Goal: Information Seeking & Learning: Learn about a topic

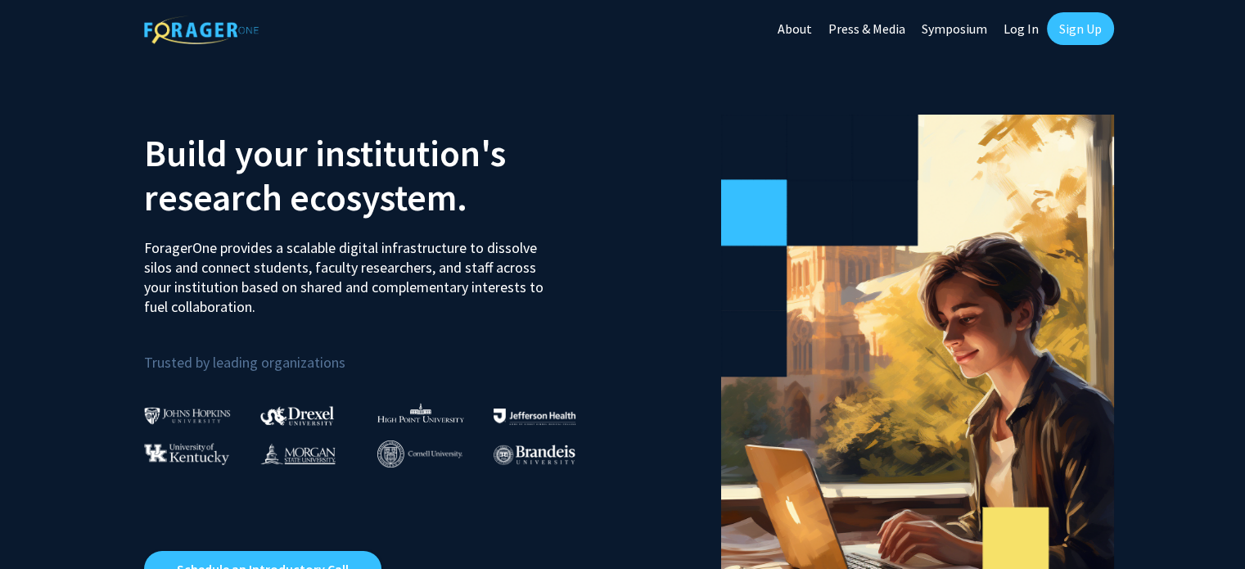
click at [1010, 27] on link "Log In" at bounding box center [1022, 28] width 52 height 57
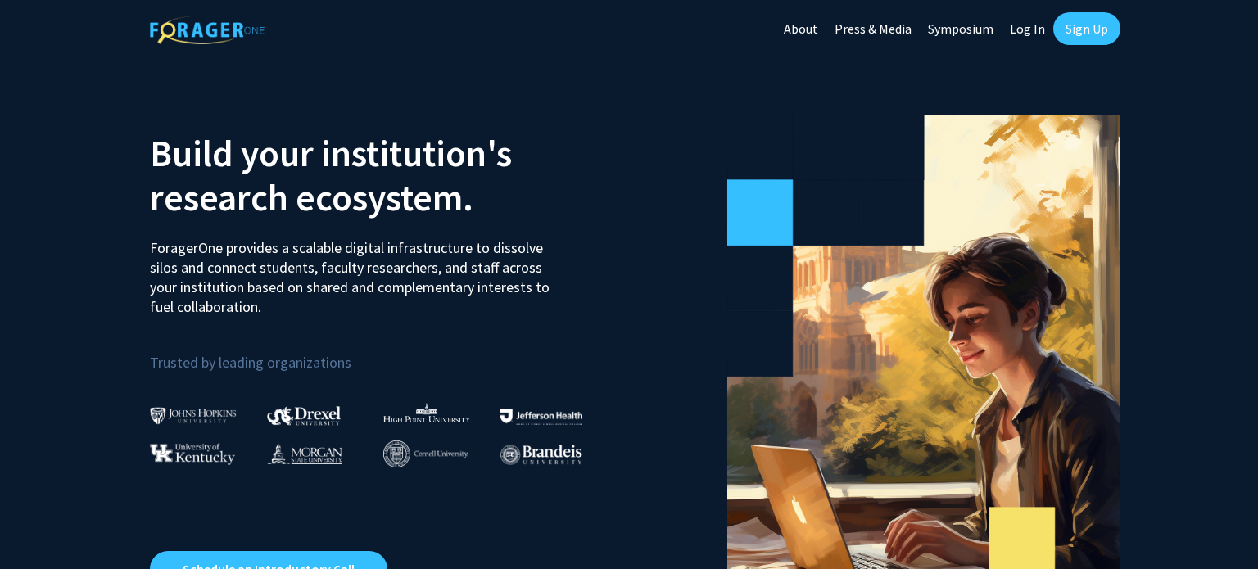
select select
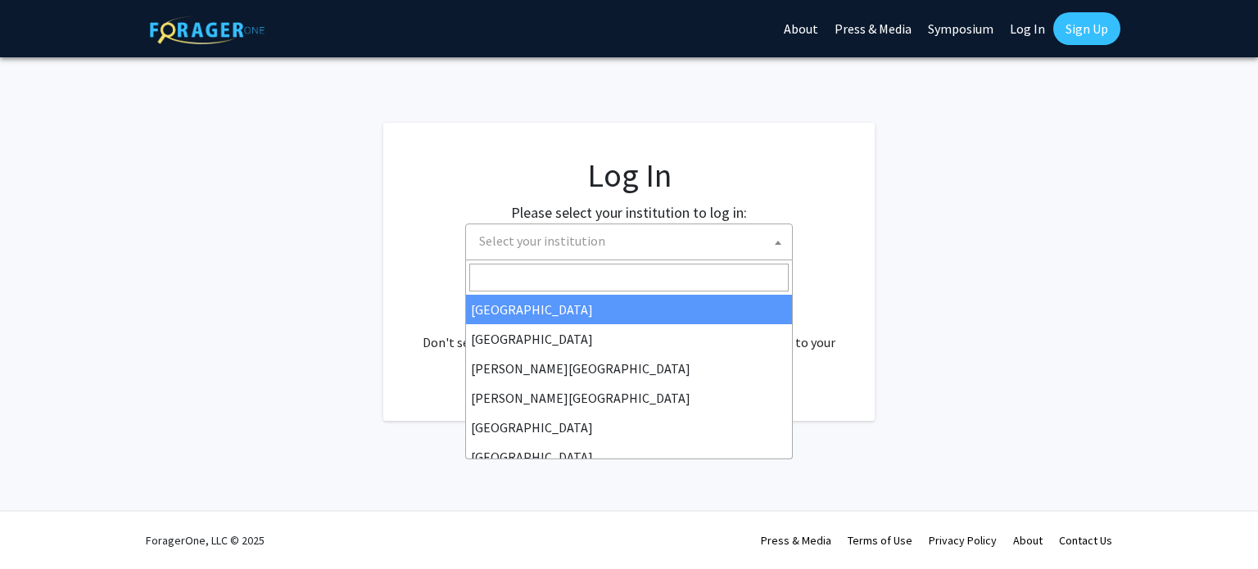
click at [603, 241] on span "Select your institution" at bounding box center [631, 241] width 319 height 34
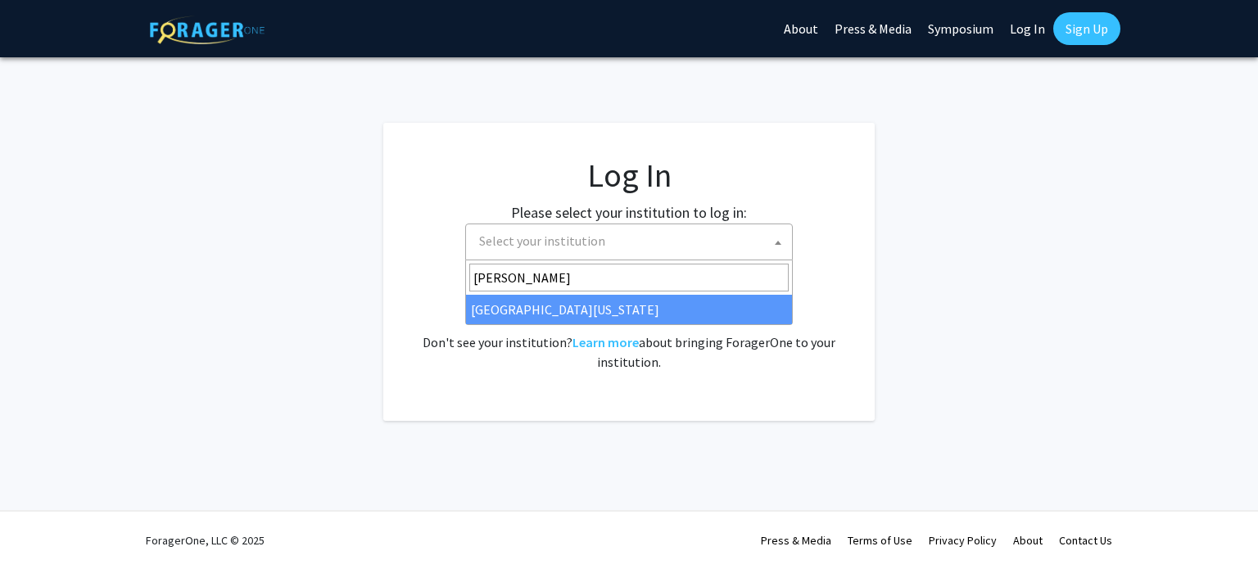
type input "[PERSON_NAME]"
select select "31"
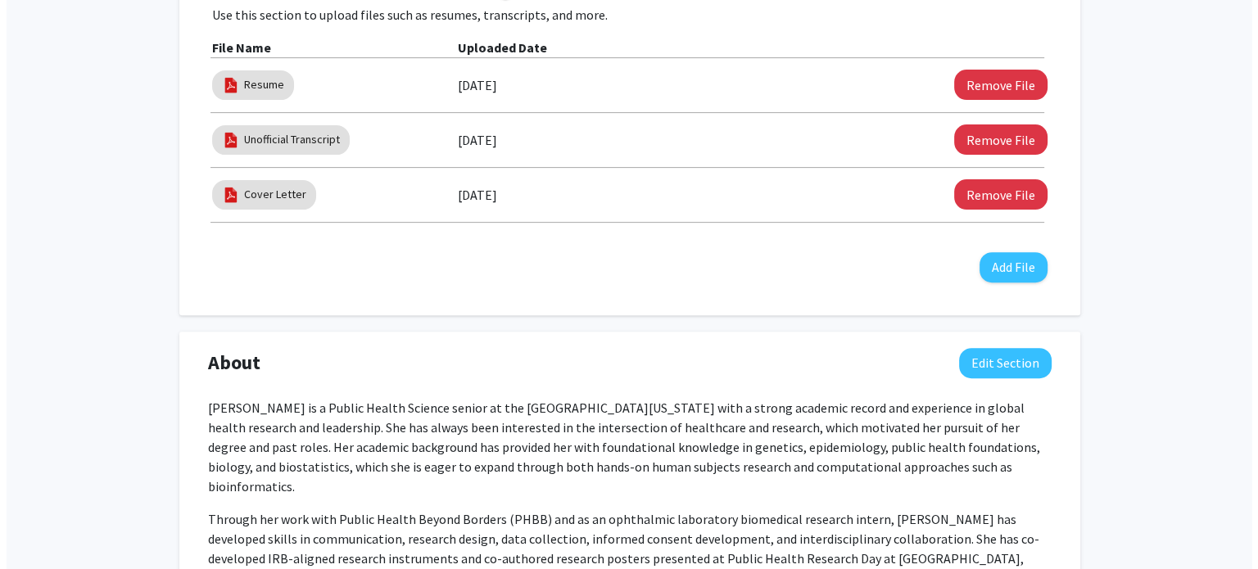
scroll to position [567, 0]
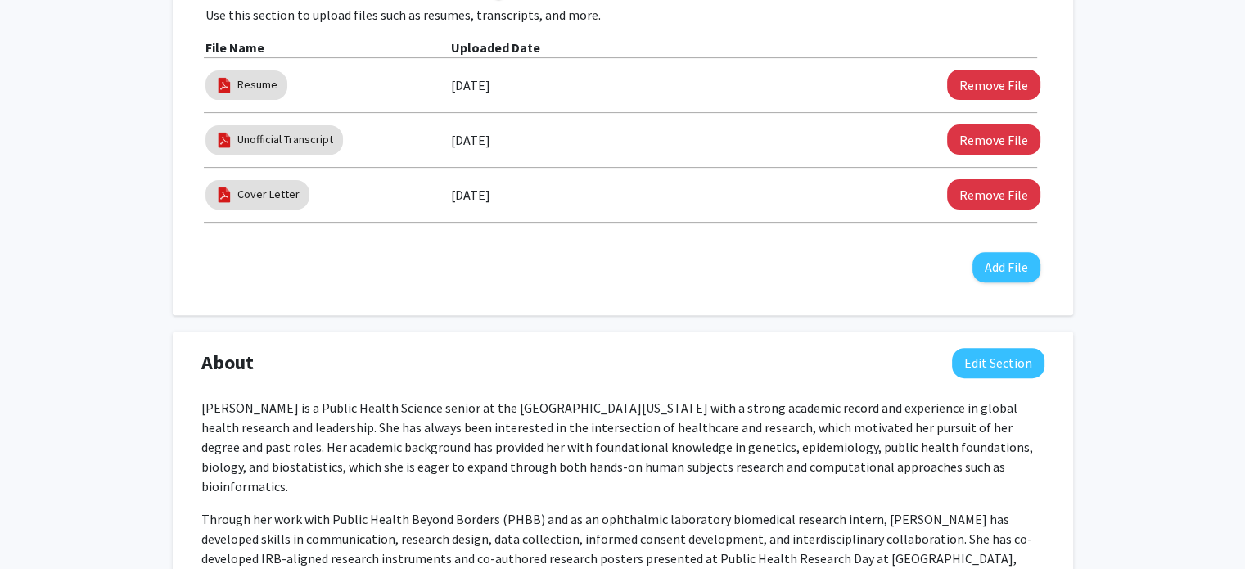
drag, startPoint x: 254, startPoint y: 188, endPoint x: 201, endPoint y: 285, distance: 110.3
click at [201, 285] on div "Supplemental Files Allow supplemental files to be publicly visible? help Use th…" at bounding box center [623, 117] width 868 height 364
click at [264, 187] on link "Cover Letter" at bounding box center [268, 194] width 62 height 17
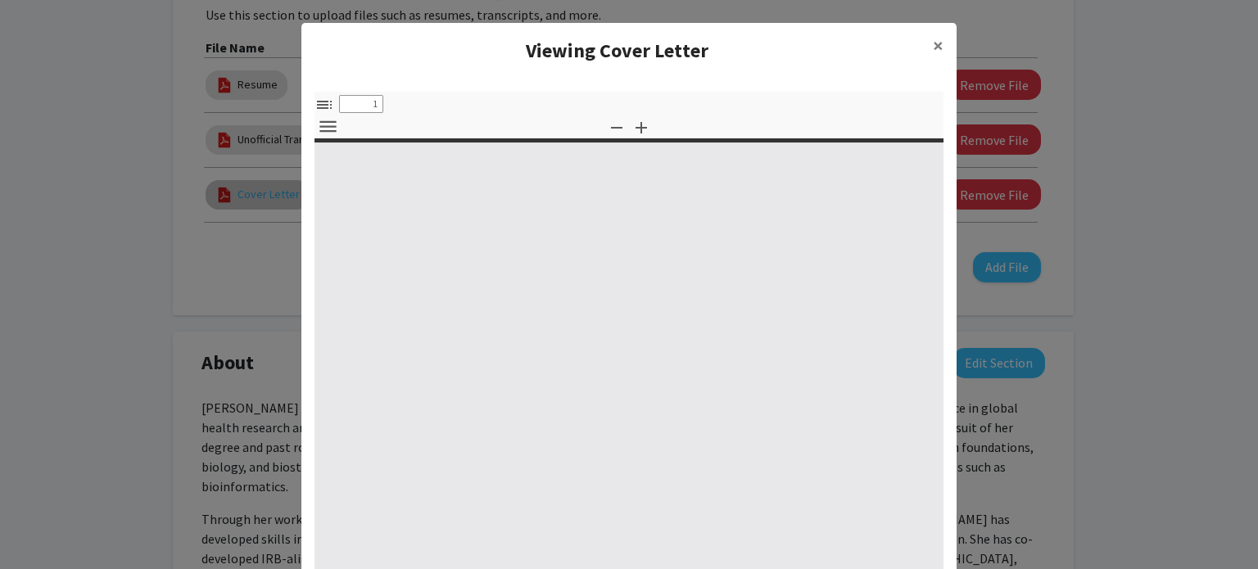
select select "custom"
type input "0"
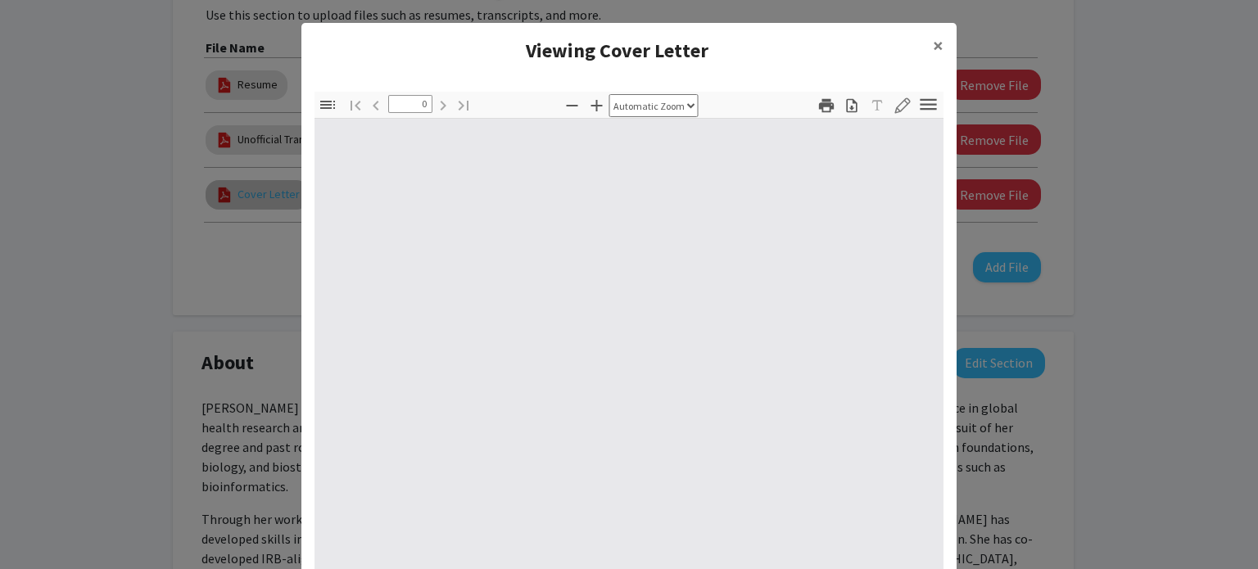
select select "custom"
type input "1"
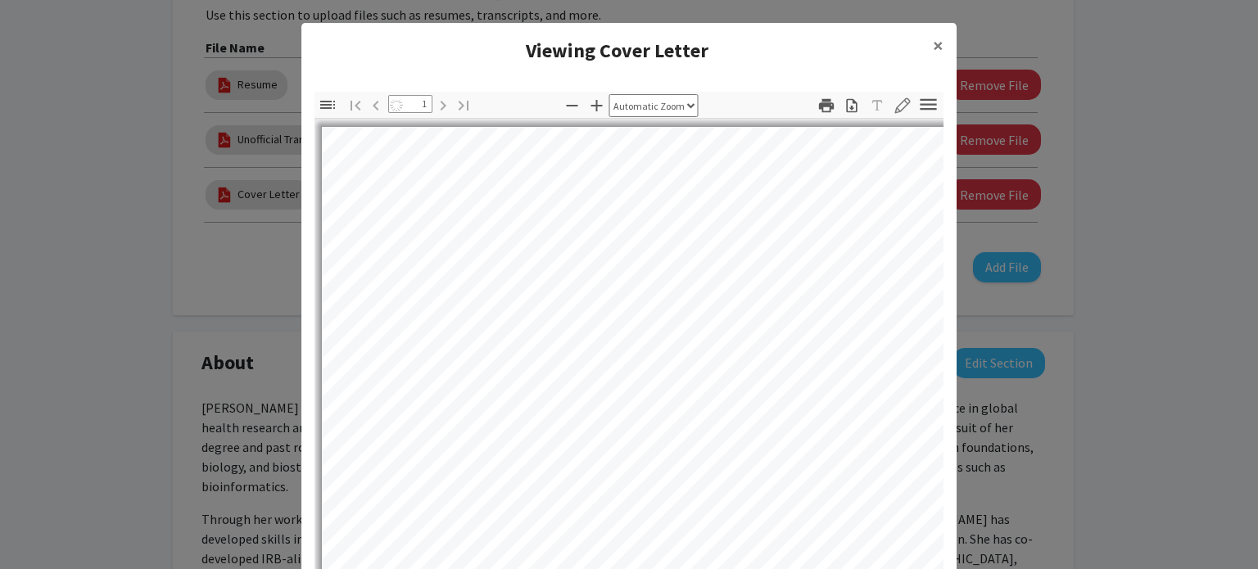
select select "auto"
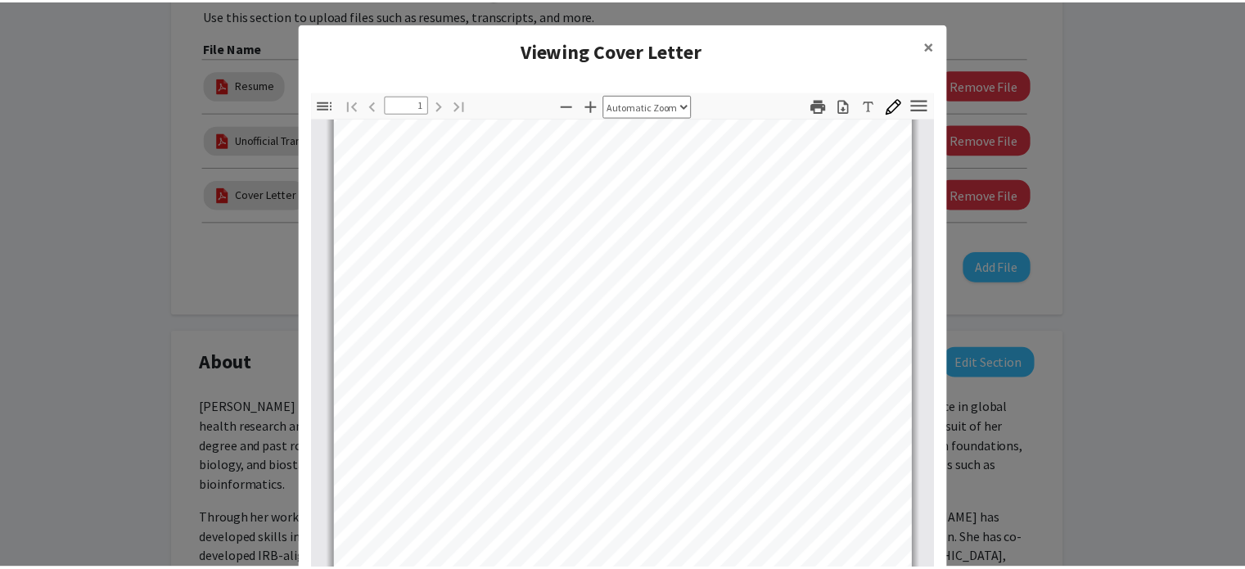
scroll to position [0, 0]
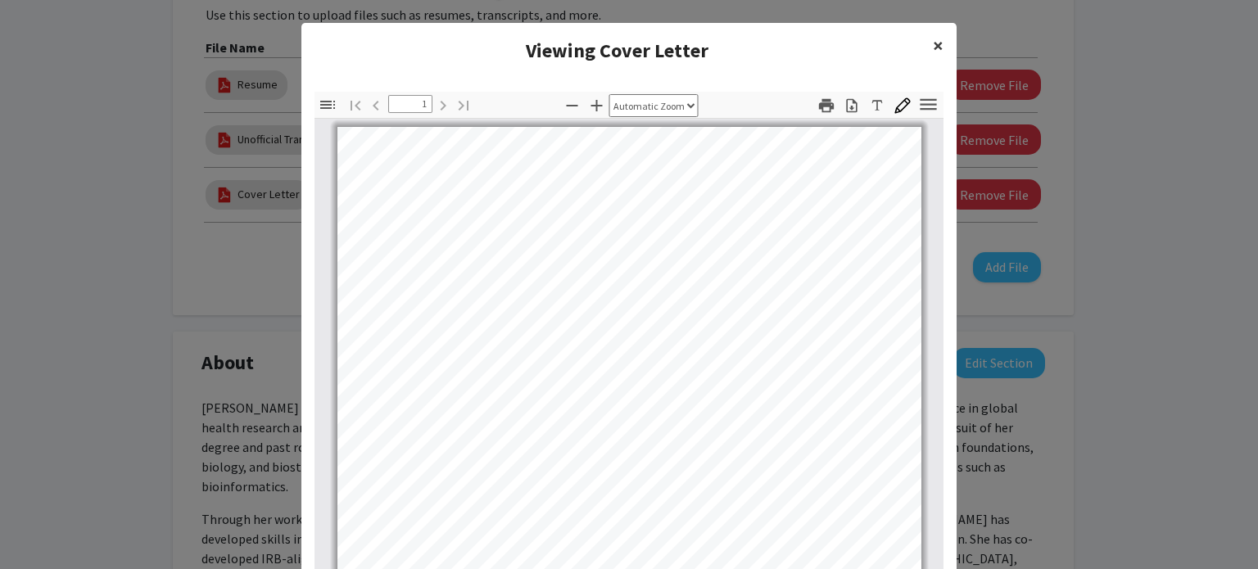
click at [933, 51] on span "×" at bounding box center [938, 45] width 11 height 25
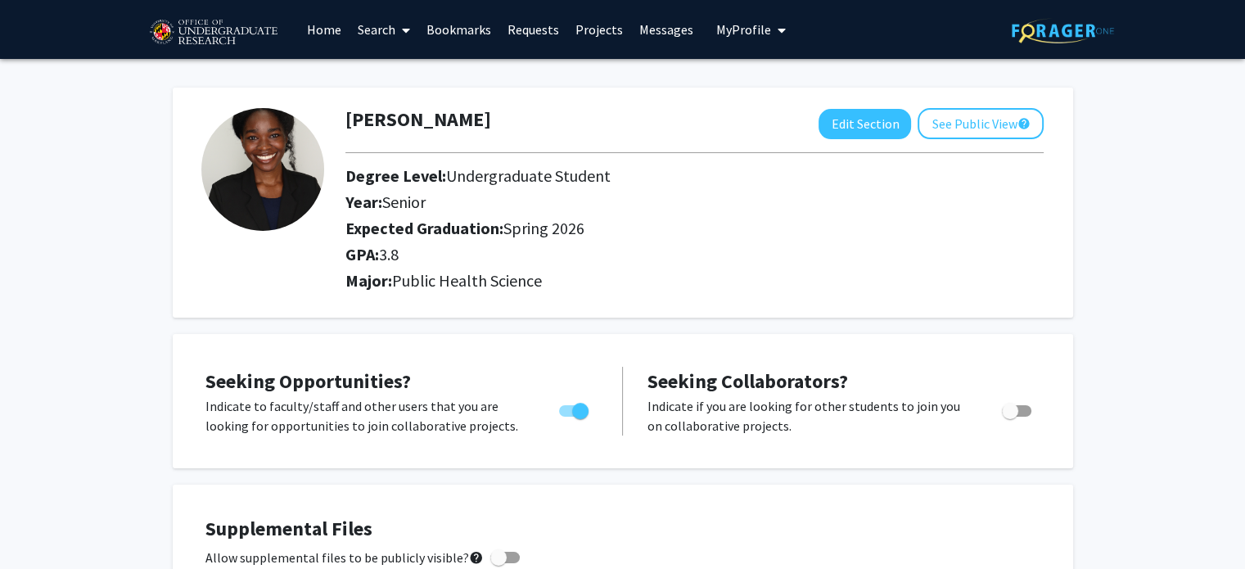
click at [525, 29] on link "Requests" at bounding box center [533, 29] width 68 height 57
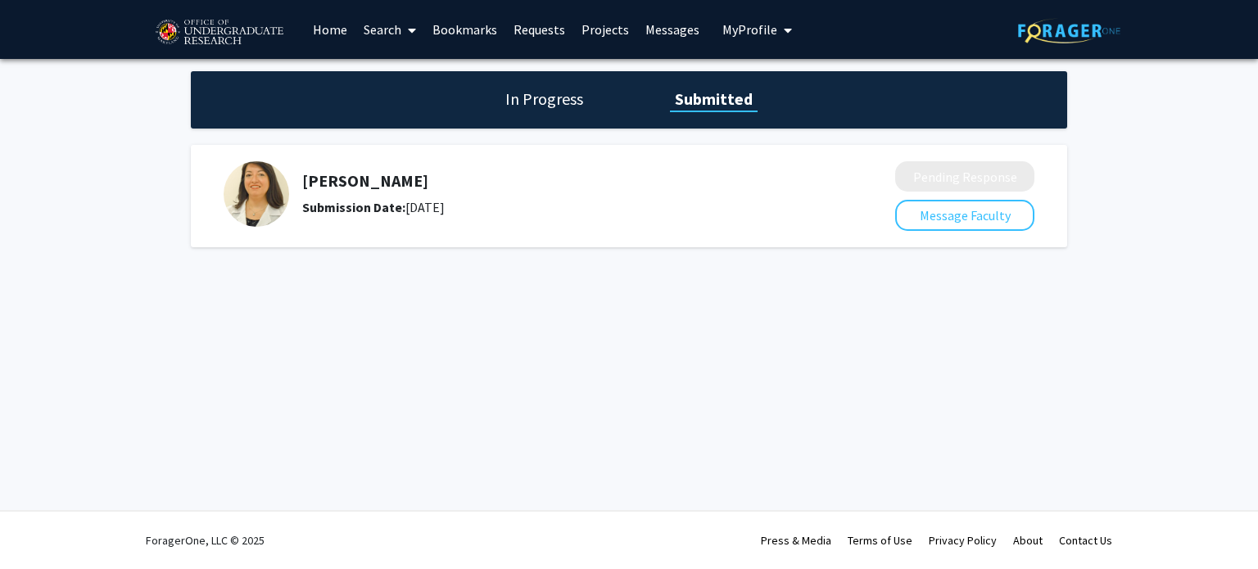
click at [346, 186] on h5 "Magaly Toro" at bounding box center [555, 181] width 506 height 20
click at [490, 33] on link "Bookmarks" at bounding box center [464, 29] width 81 height 57
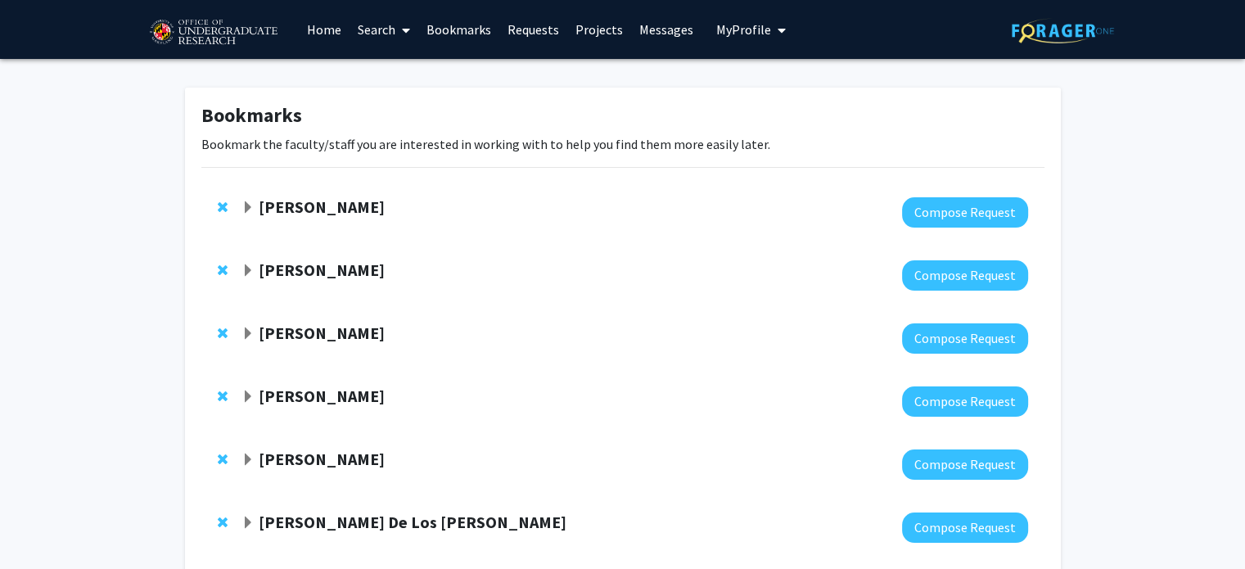
scroll to position [218, 0]
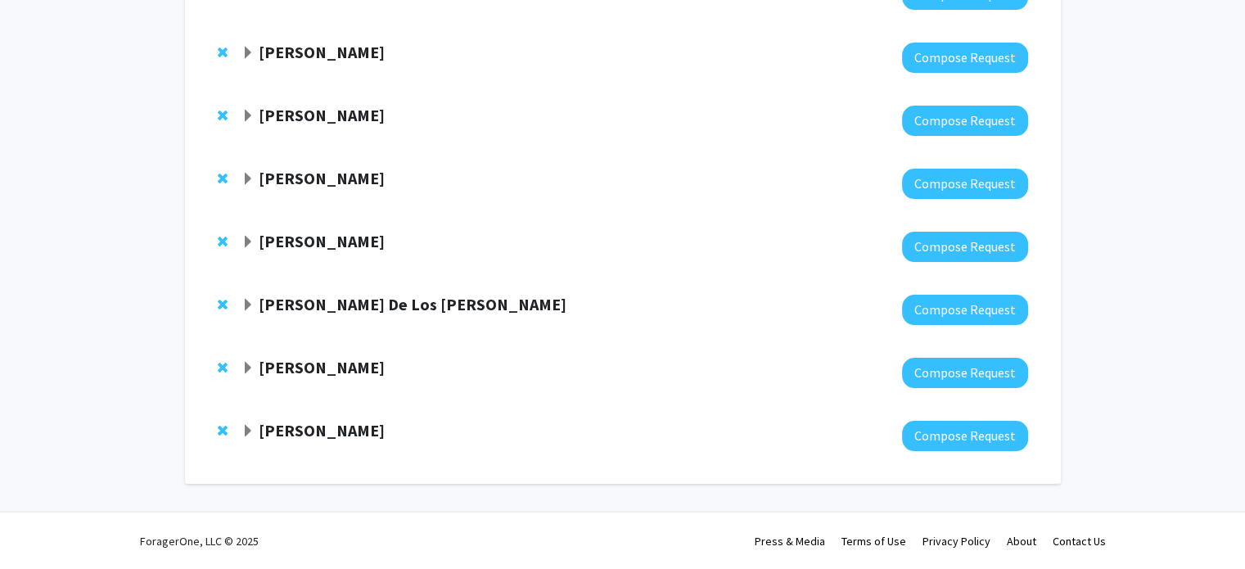
click at [307, 449] on div at bounding box center [635, 436] width 786 height 30
click at [295, 429] on strong "Magaly Toro" at bounding box center [322, 430] width 126 height 20
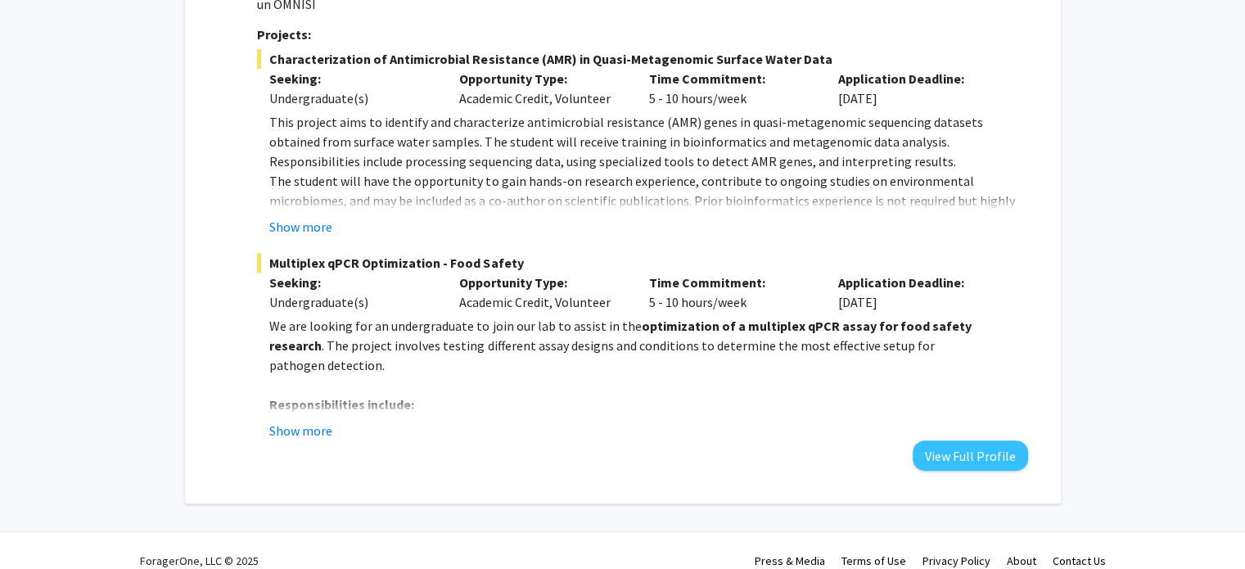
scroll to position [881, 0]
click at [962, 422] on div "Show more" at bounding box center [648, 432] width 758 height 20
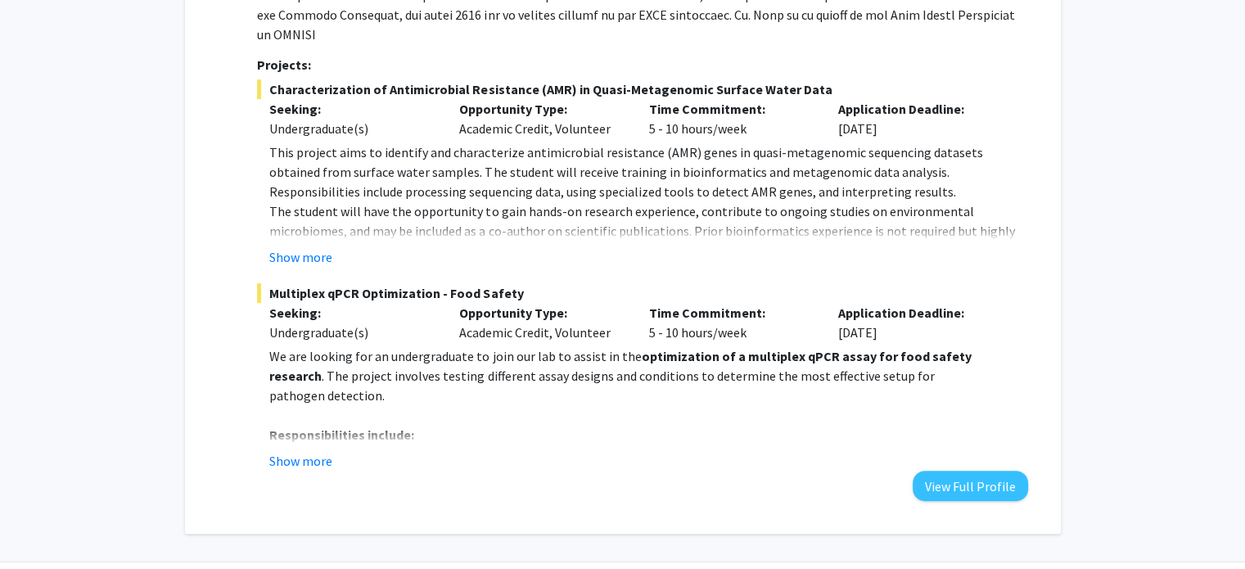
scroll to position [848, 0]
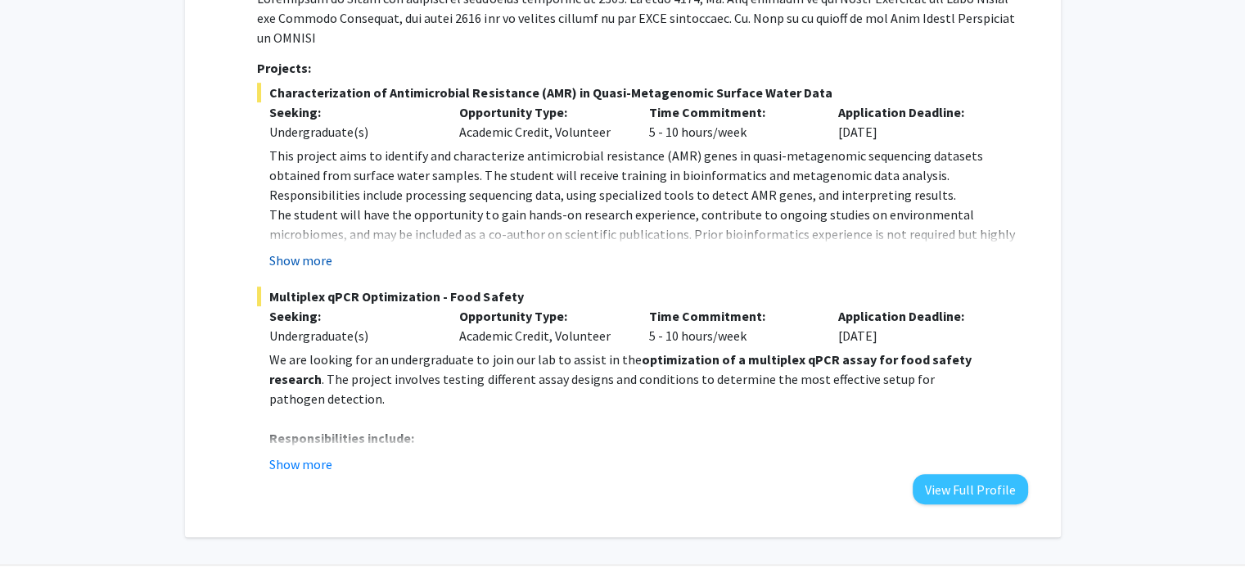
click at [301, 251] on button "Show more" at bounding box center [300, 261] width 63 height 20
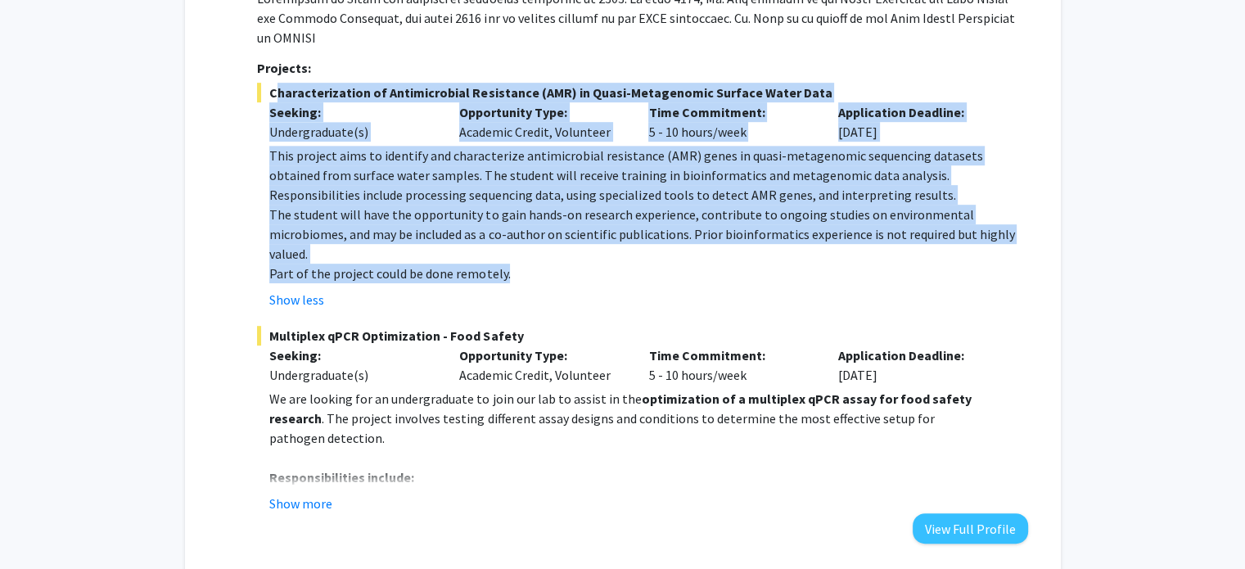
drag, startPoint x: 529, startPoint y: 230, endPoint x: 260, endPoint y: 80, distance: 307.5
click at [260, 83] on div "Characterization of Antimicrobial Resistance (AMR) in Quasi-Metagenomic Surface…" at bounding box center [642, 196] width 770 height 227
copy div "Characterization of Antimicrobial Resistance (AMR) in Quasi-Metagenomic Surface…"
